Goal: Check status: Check status

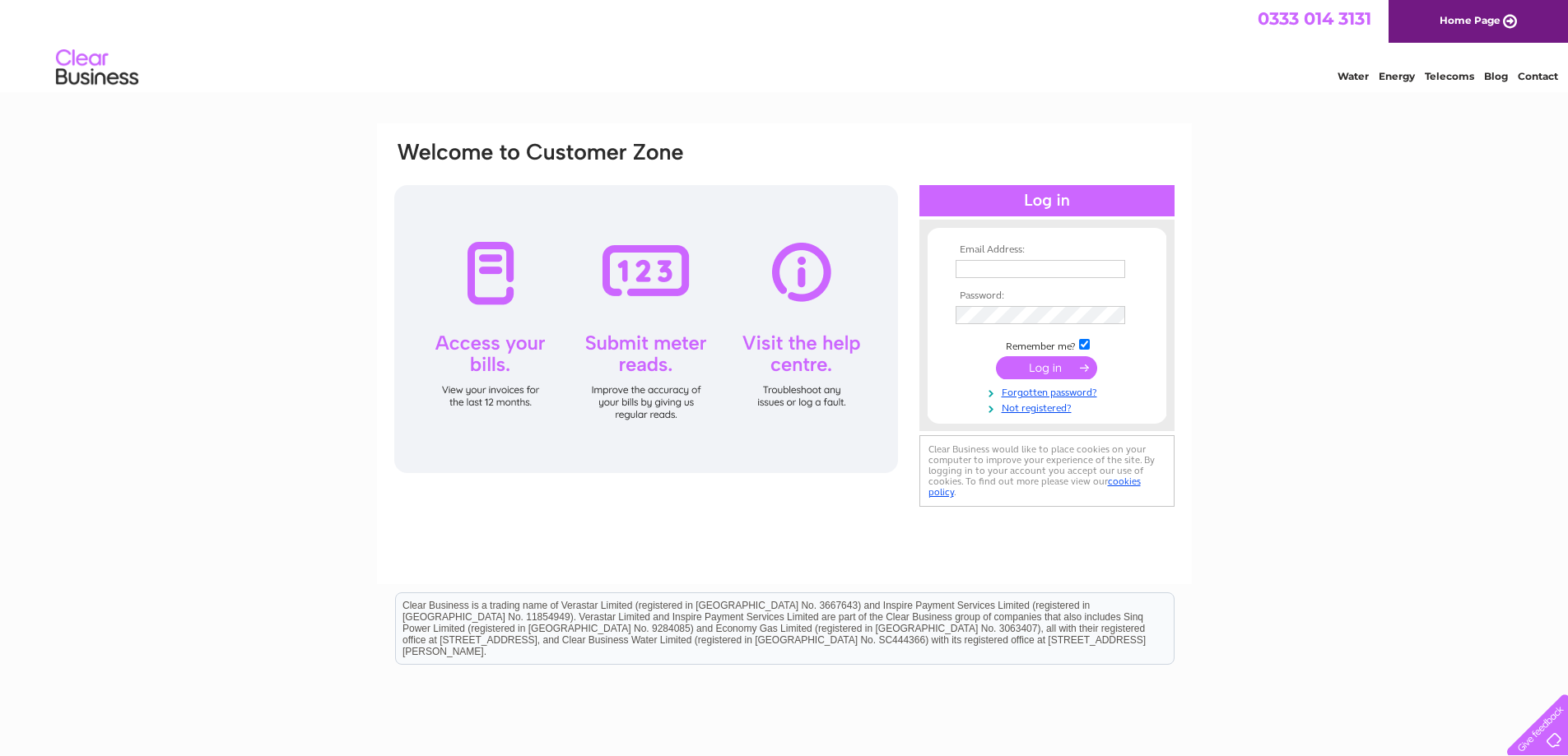
type input "[EMAIL_ADDRESS][DOMAIN_NAME]"
click at [1033, 369] on input "submit" at bounding box center [1046, 367] width 102 height 23
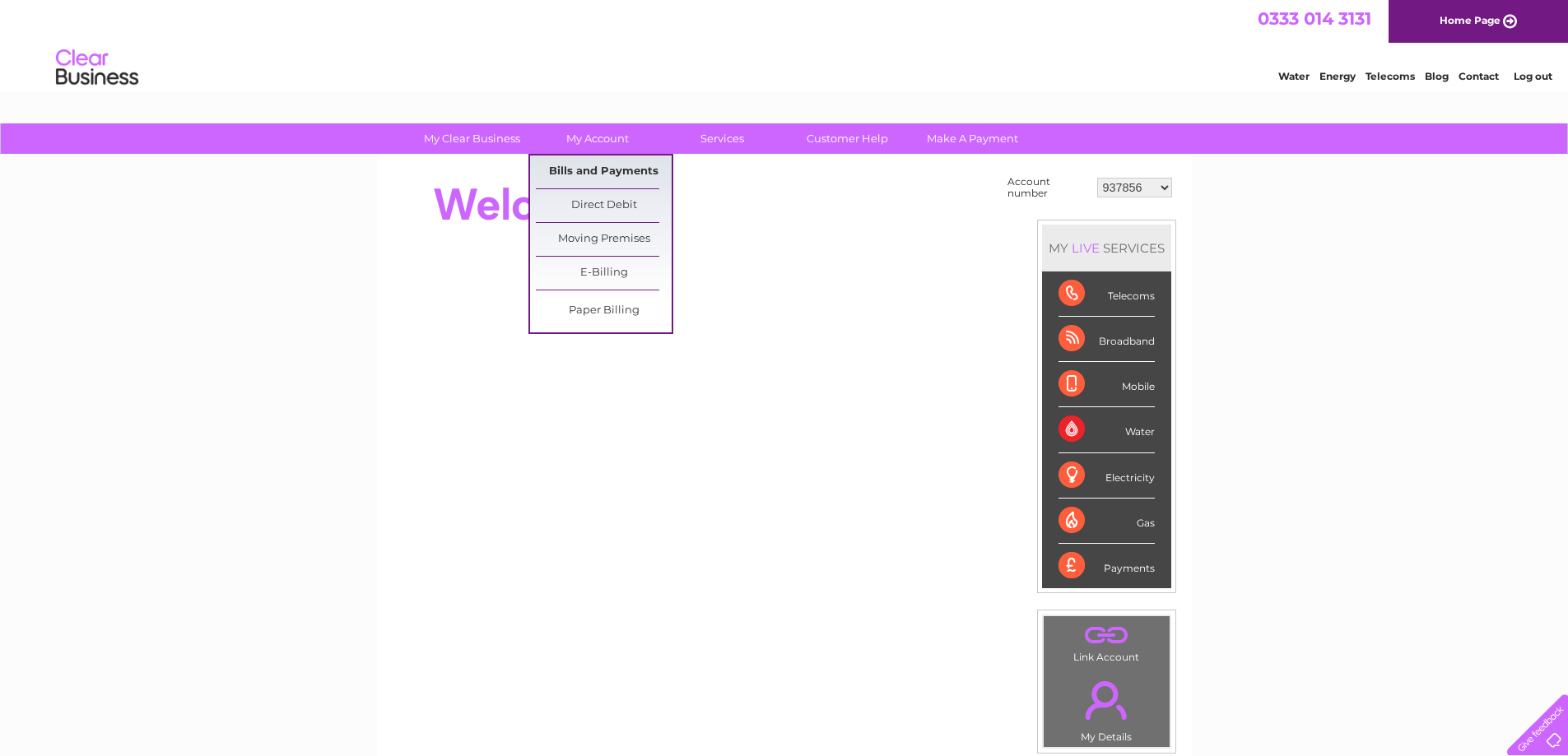
click at [610, 166] on link "Bills and Payments" at bounding box center [604, 172] width 136 height 33
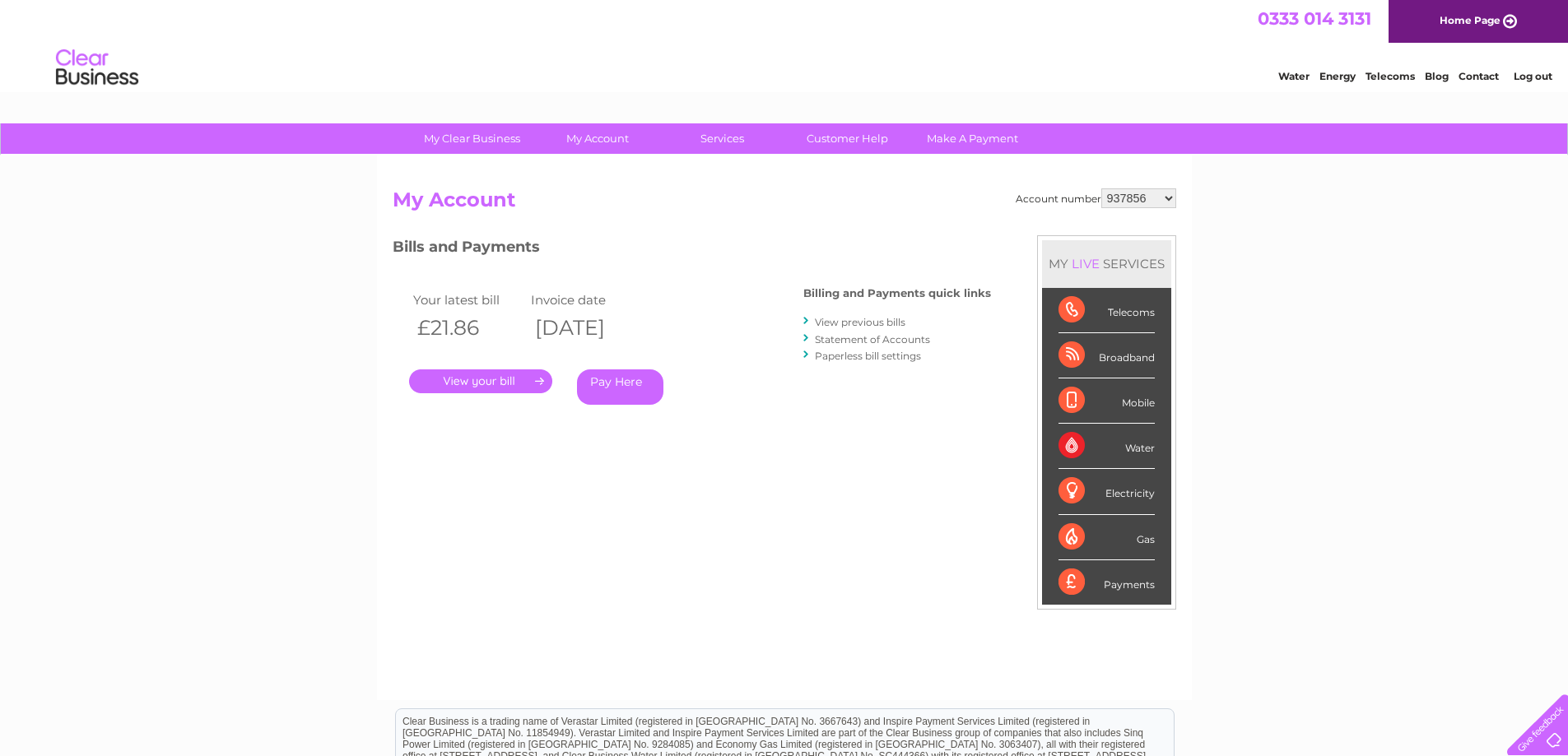
click at [1117, 195] on select "937856 958583 1076199 1137817 1150426 1150429 1154455 30276143 30276732 3027965…" at bounding box center [1139, 198] width 75 height 20
select select "30297645"
click at [1102, 188] on select "937856 958583 1076199 1137817 1150426 1150429 1154455 30276143 30276732 3027965…" at bounding box center [1139, 198] width 75 height 20
click at [833, 338] on link "Statement of Accounts" at bounding box center [872, 339] width 115 height 13
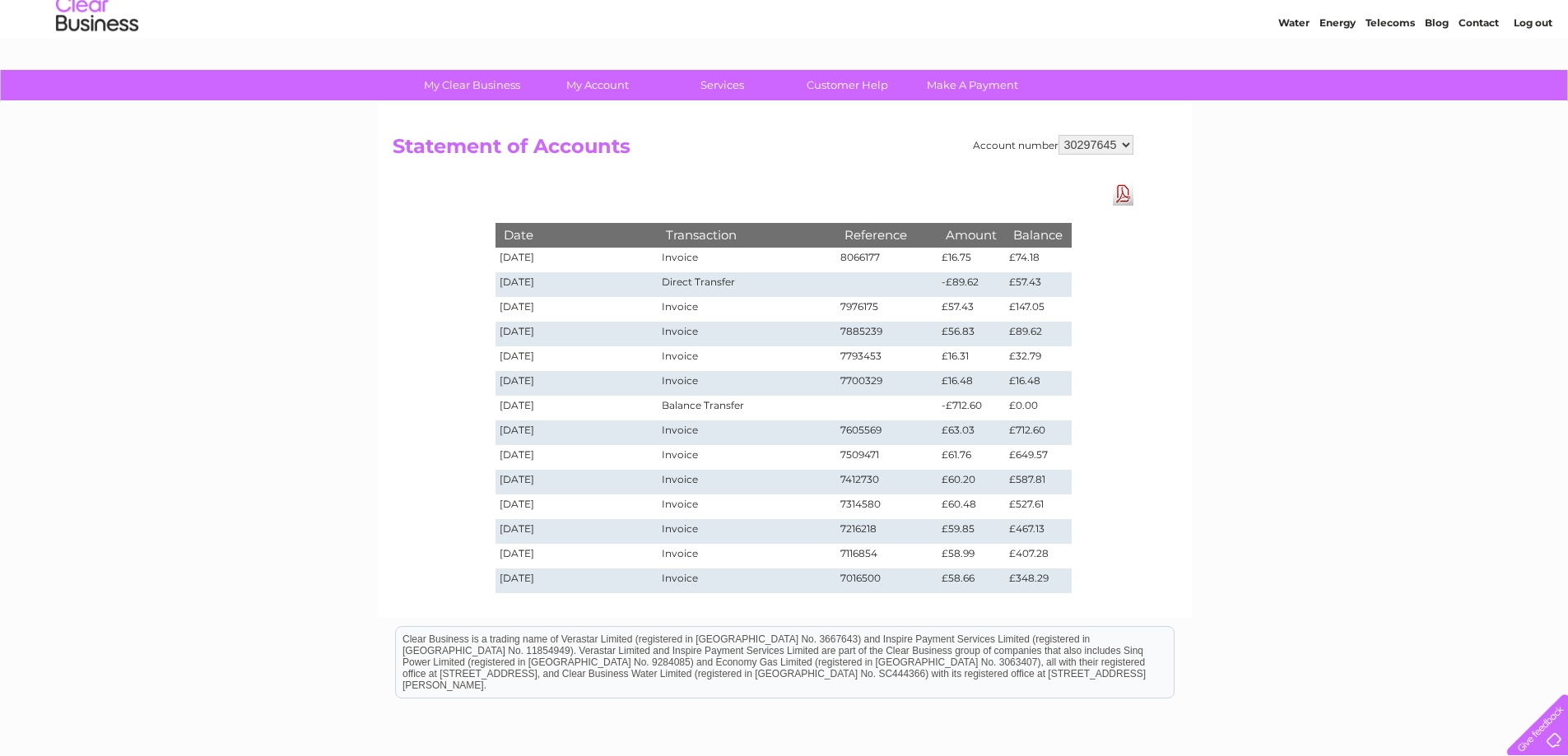
scroll to position [82, 0]
